Goal: Task Accomplishment & Management: Manage account settings

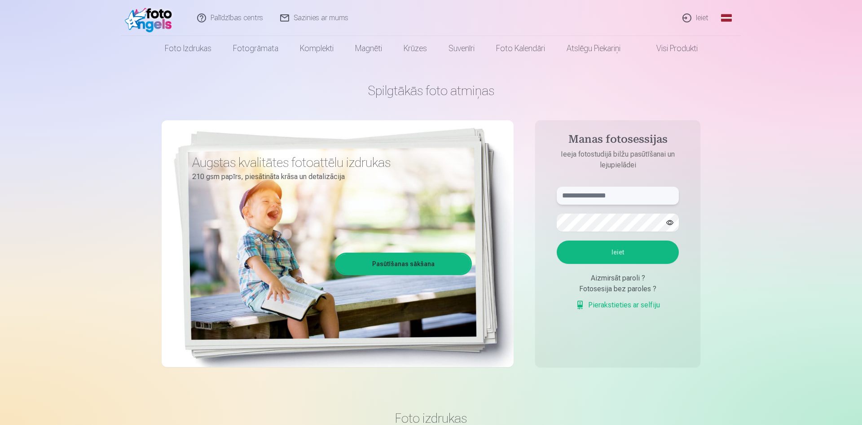
click at [611, 200] on input "text" at bounding box center [618, 196] width 122 height 18
type input "**********"
click at [619, 258] on button "Ieiet" at bounding box center [618, 252] width 122 height 23
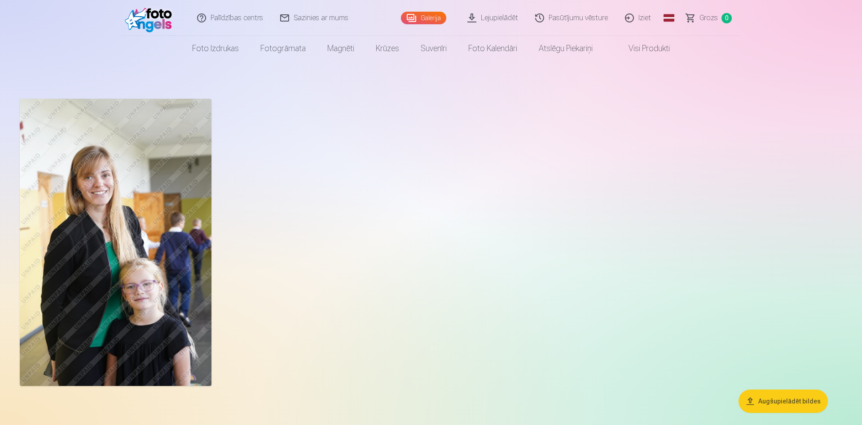
click at [75, 181] on img at bounding box center [116, 242] width 192 height 287
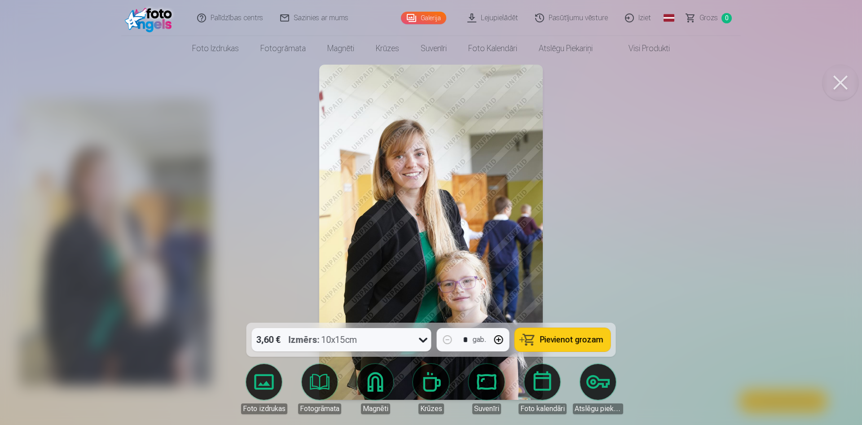
click at [419, 176] on img at bounding box center [431, 232] width 224 height 335
click at [846, 80] on button at bounding box center [841, 83] width 36 height 36
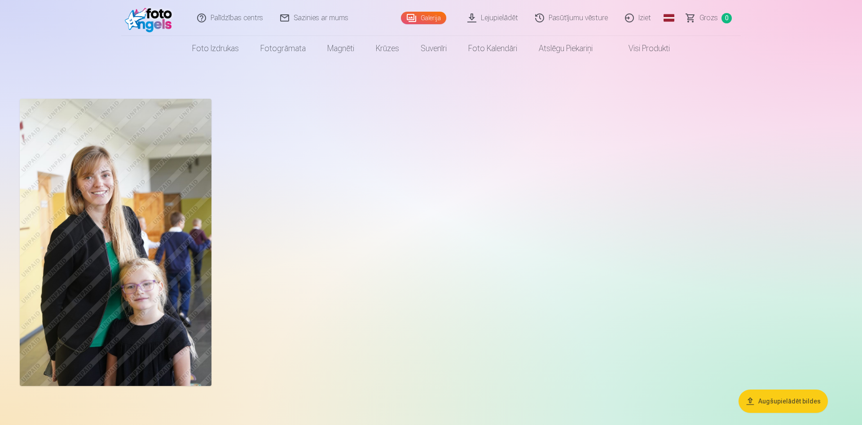
click at [659, 44] on link "Visi produkti" at bounding box center [641, 48] width 77 height 25
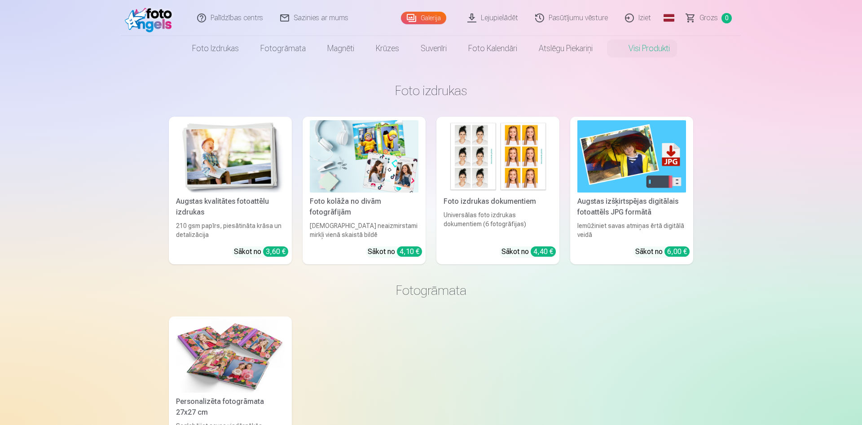
drag, startPoint x: 411, startPoint y: 15, endPoint x: 413, endPoint y: 23, distance: 8.7
click at [411, 15] on link "Galerija" at bounding box center [423, 18] width 45 height 13
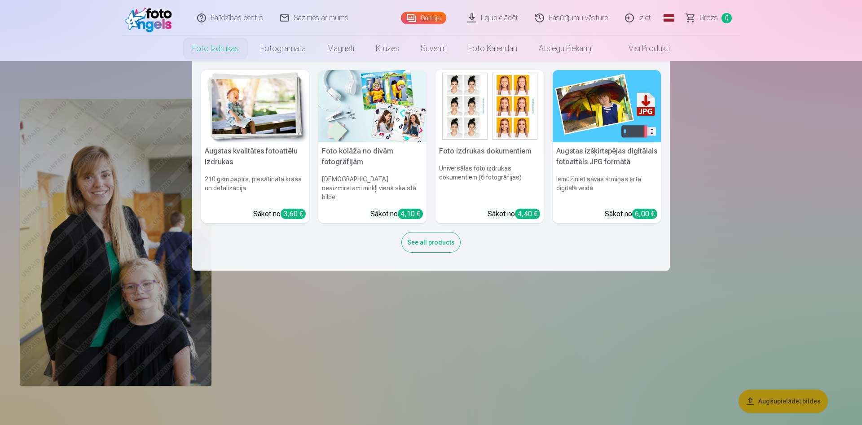
click at [220, 48] on link "Foto izdrukas" at bounding box center [215, 48] width 68 height 25
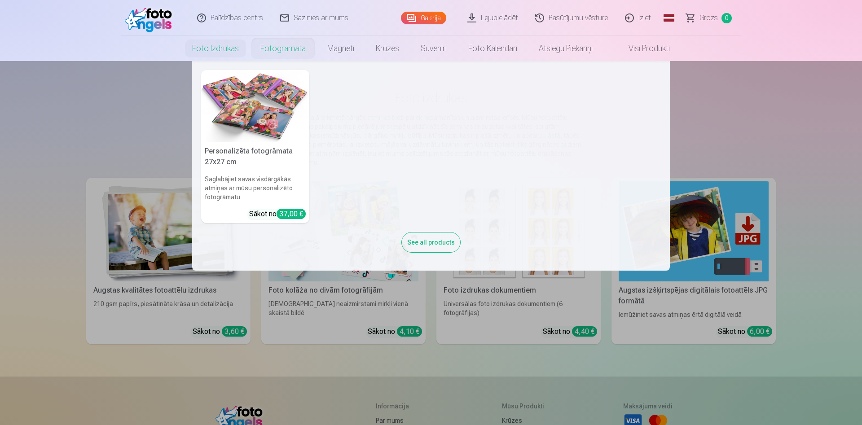
click at [263, 44] on link "Fotogrāmata" at bounding box center [283, 48] width 67 height 25
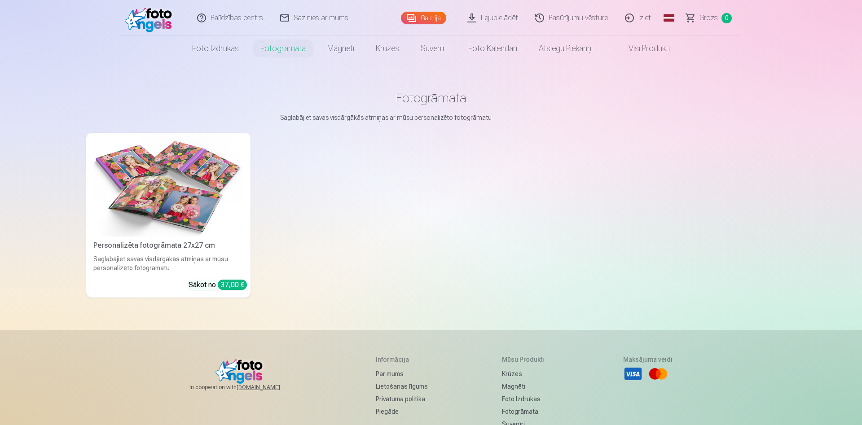
click at [342, 47] on link "Magnēti" at bounding box center [341, 48] width 48 height 25
click at [500, 46] on link "Foto kalendāri" at bounding box center [493, 48] width 70 height 25
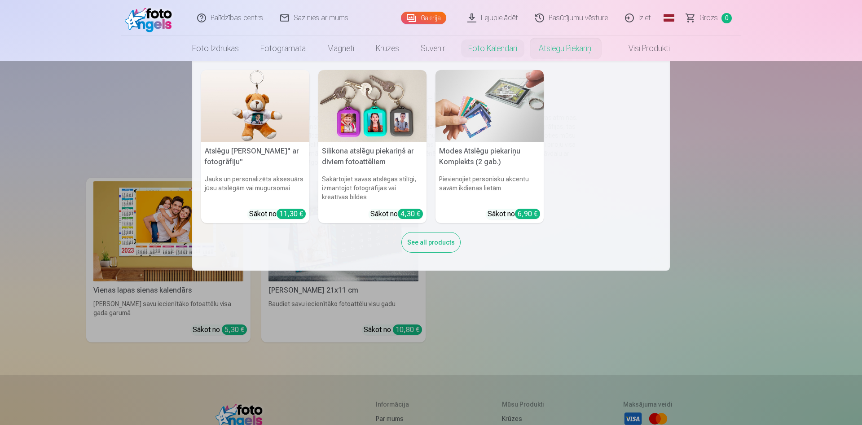
click at [537, 47] on link "Atslēgu piekariņi" at bounding box center [565, 48] width 75 height 25
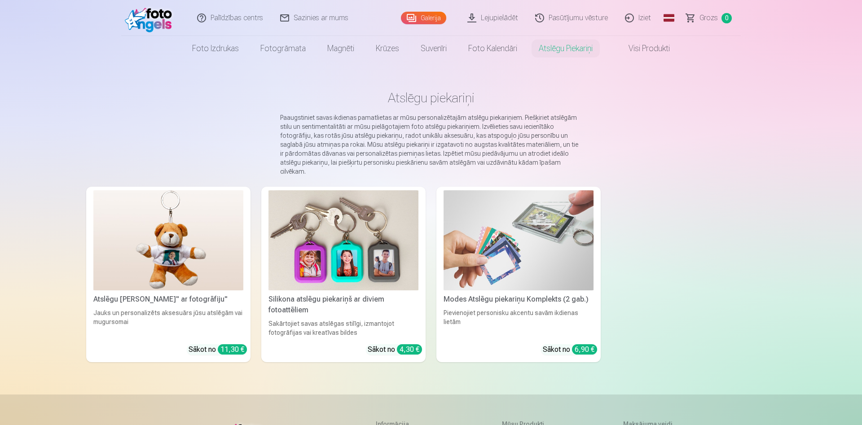
click at [656, 52] on link "Visi produkti" at bounding box center [641, 48] width 77 height 25
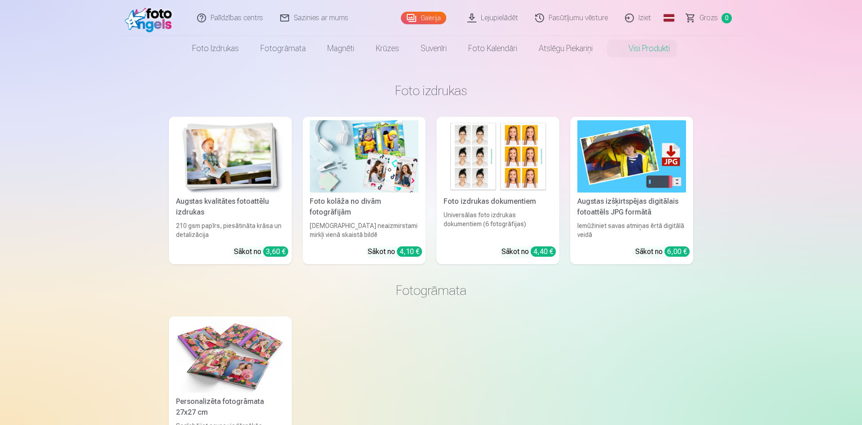
click at [443, 16] on link "Galerija" at bounding box center [423, 18] width 45 height 13
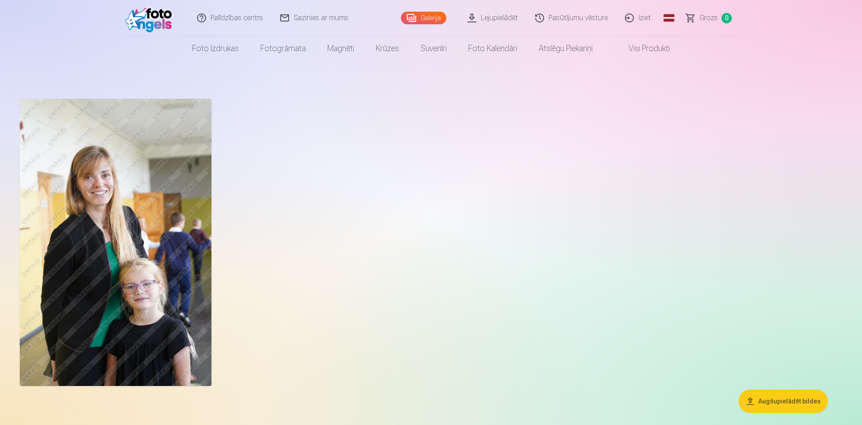
click at [634, 20] on link "Iziet" at bounding box center [638, 18] width 43 height 36
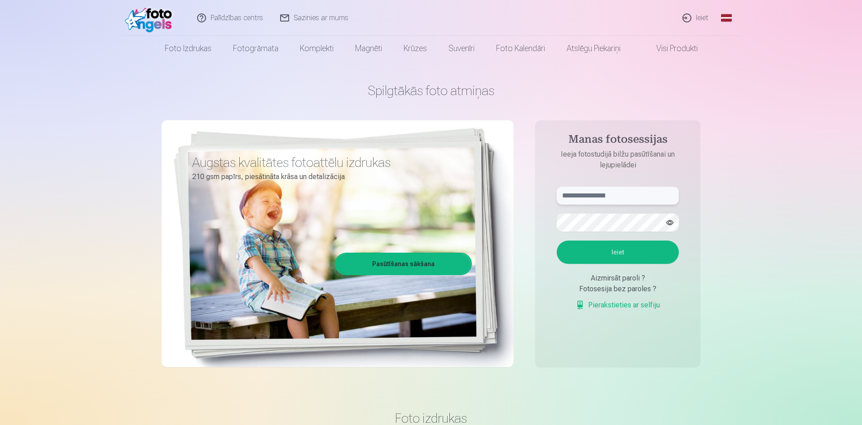
click at [587, 193] on input "text" at bounding box center [618, 196] width 122 height 18
type input "**********"
click at [636, 255] on button "Ieiet" at bounding box center [618, 252] width 122 height 23
